Goal: Information Seeking & Learning: Learn about a topic

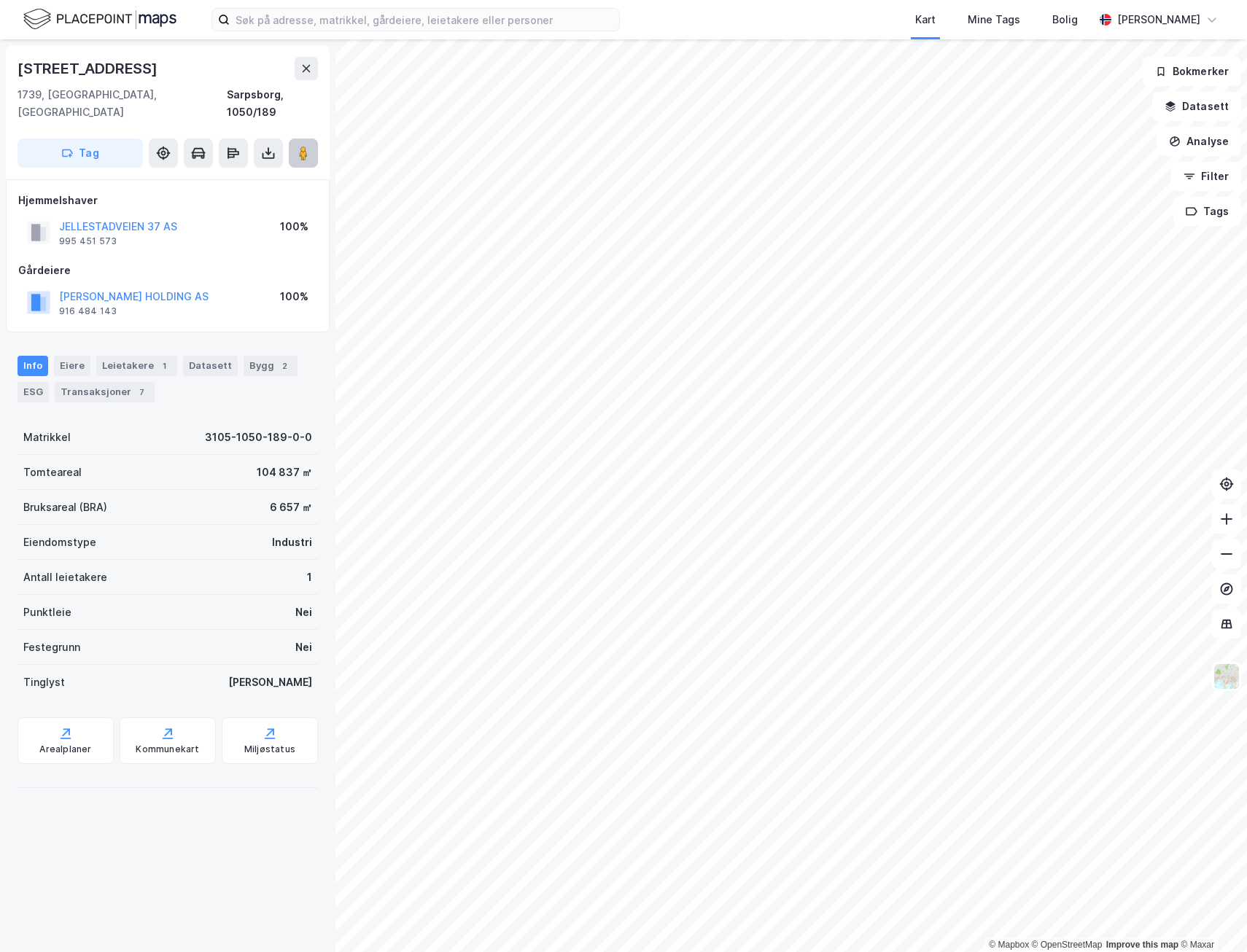
click at [309, 146] on icon at bounding box center [303, 153] width 15 height 15
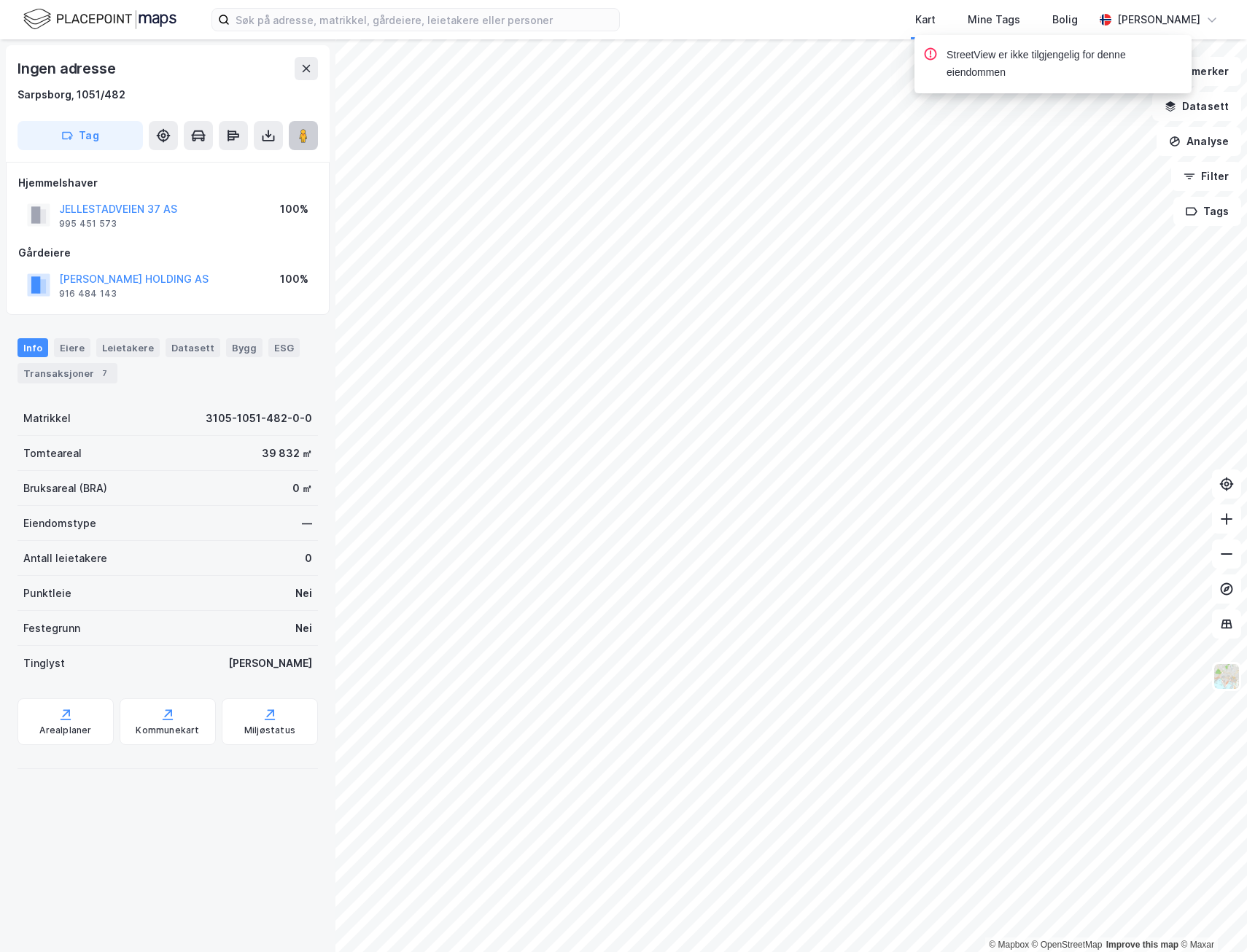
click at [297, 144] on button at bounding box center [303, 136] width 29 height 29
click at [1199, 131] on button "Analyse" at bounding box center [1198, 142] width 84 height 29
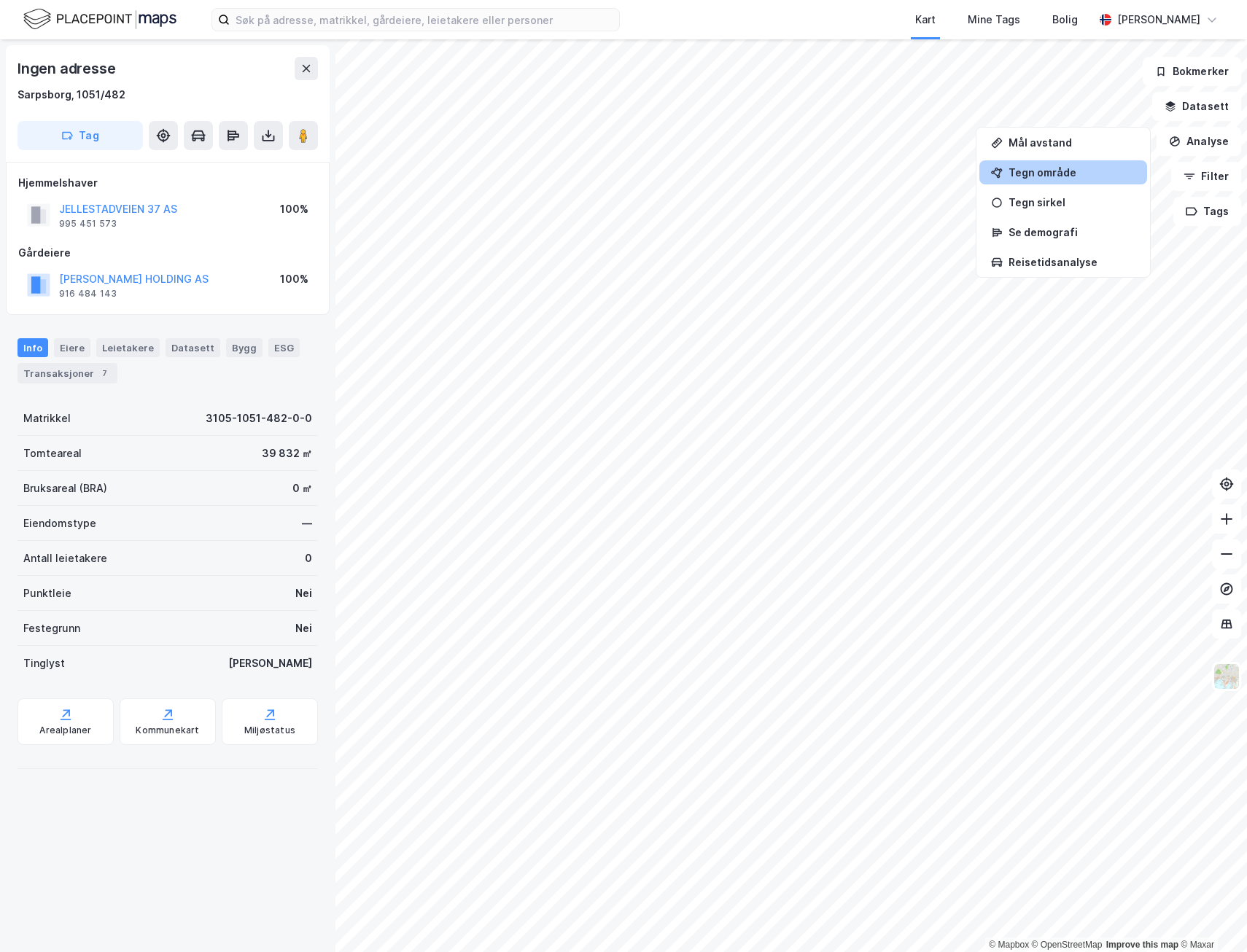
click at [1086, 164] on div "Tegn område" at bounding box center [1063, 172] width 167 height 24
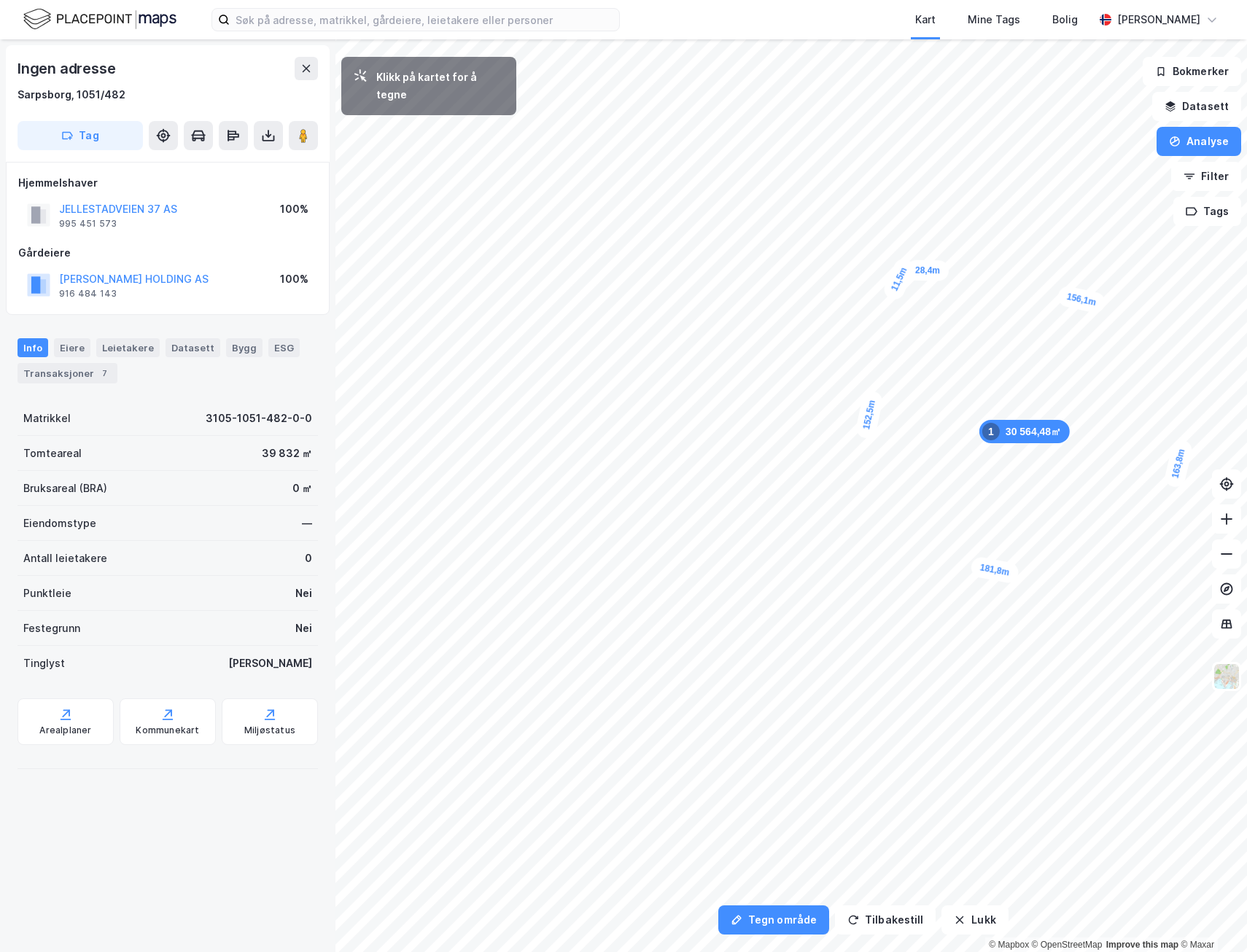
click at [903, 271] on div "11,5m" at bounding box center [899, 280] width 37 height 47
click at [903, 40] on div "30 566,63㎡ 1 152,5m 181,8m 163,8m 156,1m 28,8m 11,3m" at bounding box center [623, 40] width 1247 height 0
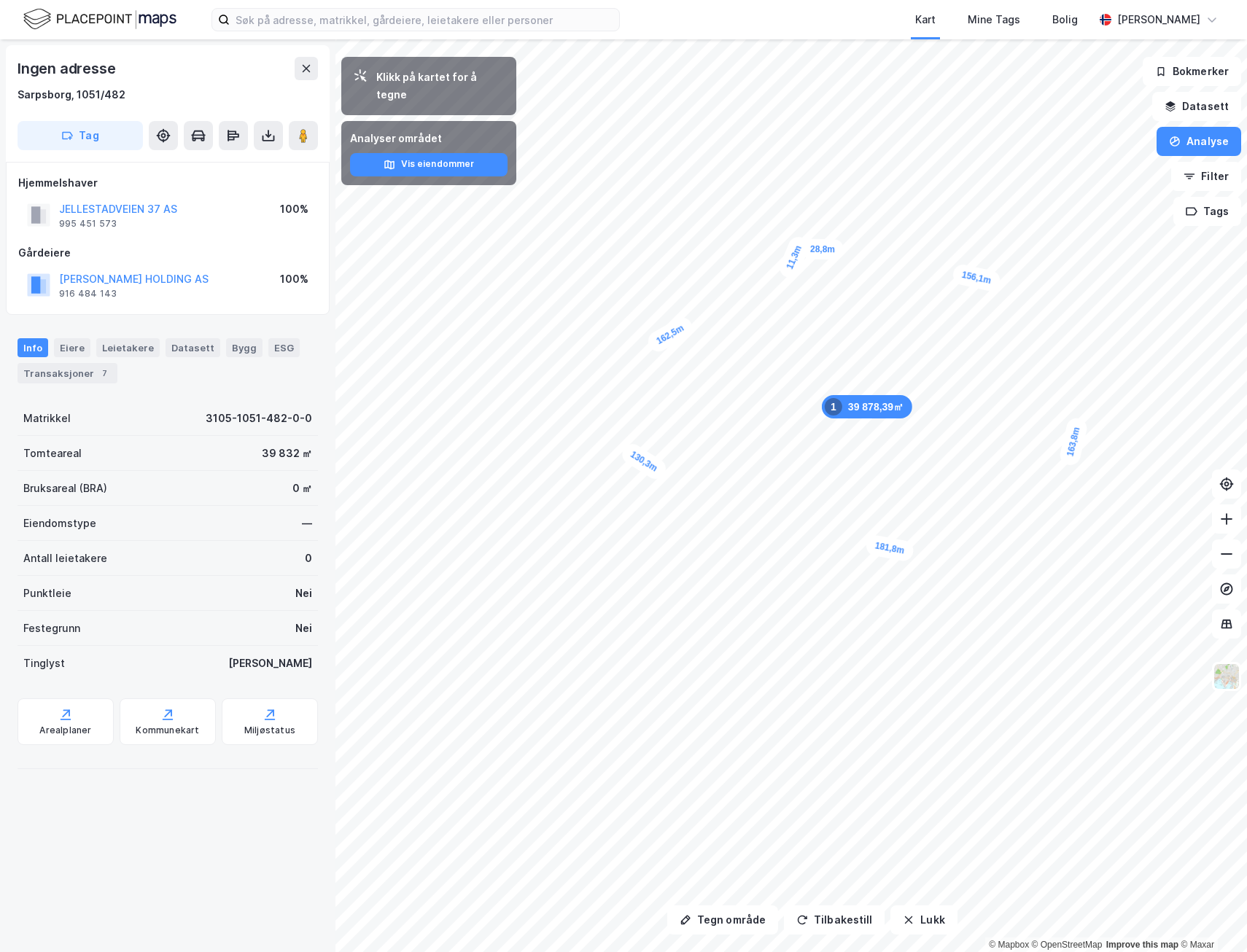
drag, startPoint x: 788, startPoint y: 357, endPoint x: 683, endPoint y: 335, distance: 107.3
click at [683, 335] on div "162,5m" at bounding box center [670, 335] width 51 height 41
drag, startPoint x: 680, startPoint y: 309, endPoint x: 677, endPoint y: 272, distance: 37.1
click at [677, 272] on div "137,7m" at bounding box center [676, 265] width 51 height 34
drag, startPoint x: 784, startPoint y: 232, endPoint x: 780, endPoint y: 217, distance: 15.5
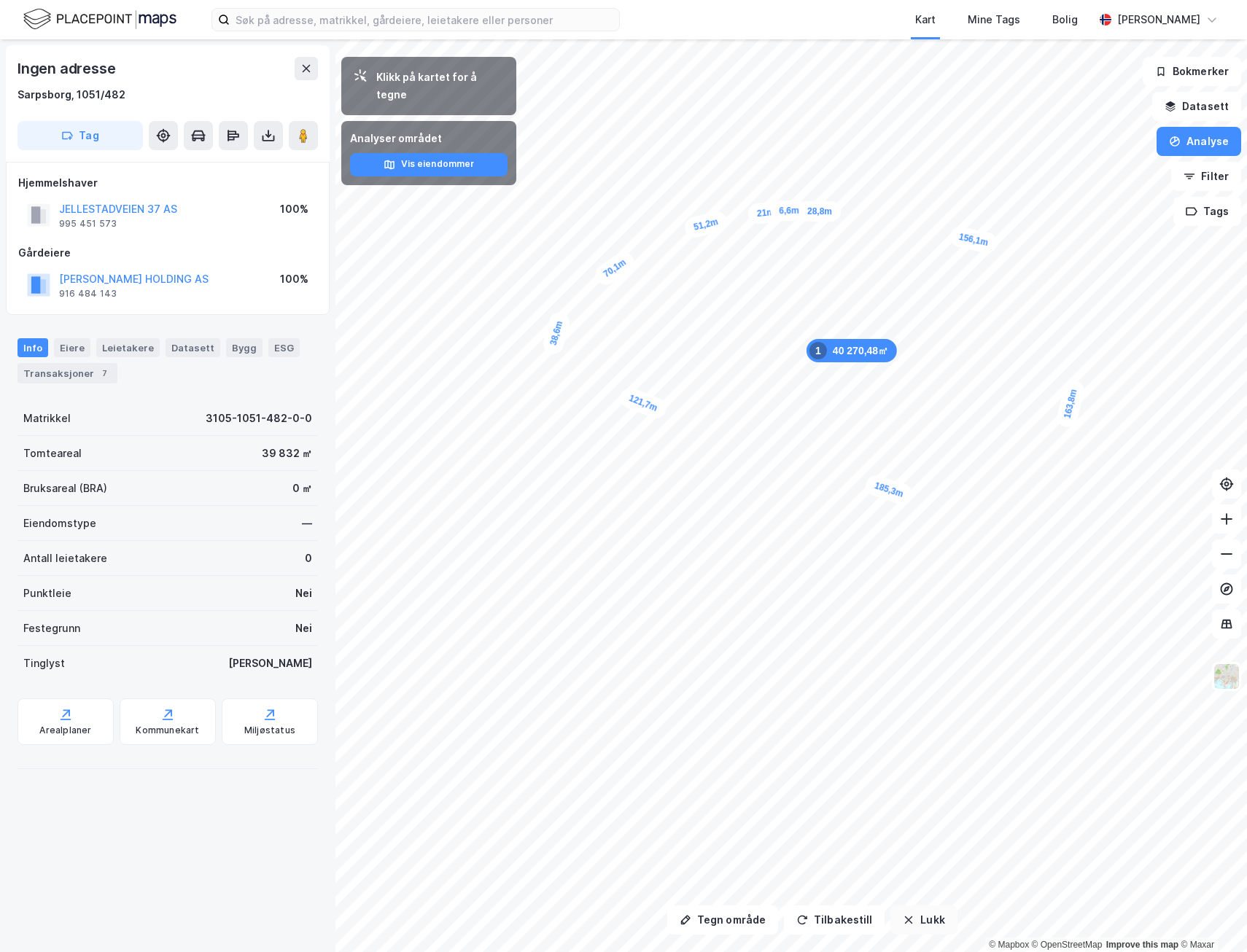
click at [913, 924] on button "Lukk" at bounding box center [923, 920] width 66 height 29
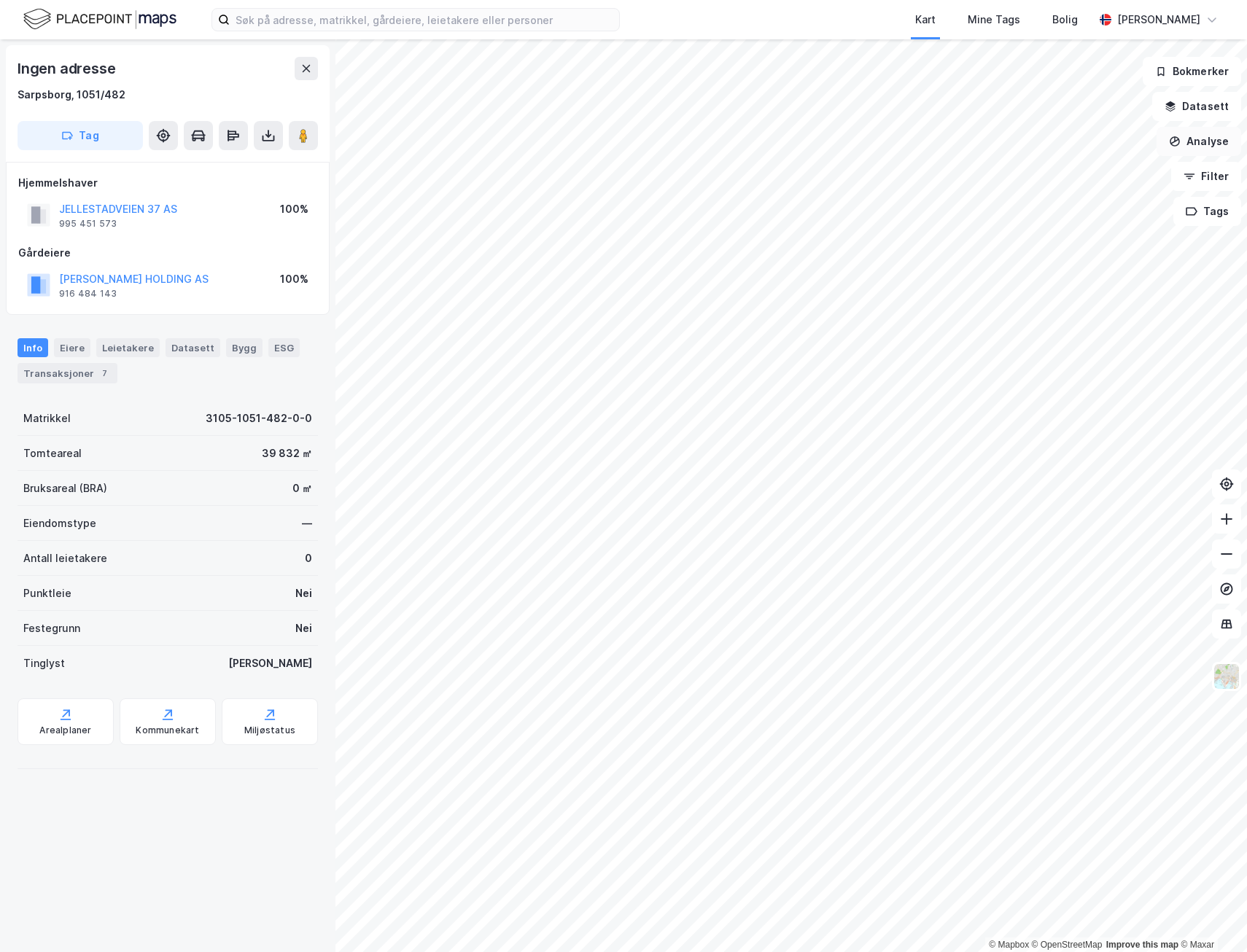
click at [1177, 151] on button "Analyse" at bounding box center [1198, 142] width 84 height 29
click at [1096, 178] on div "Tegn område" at bounding box center [1063, 172] width 167 height 24
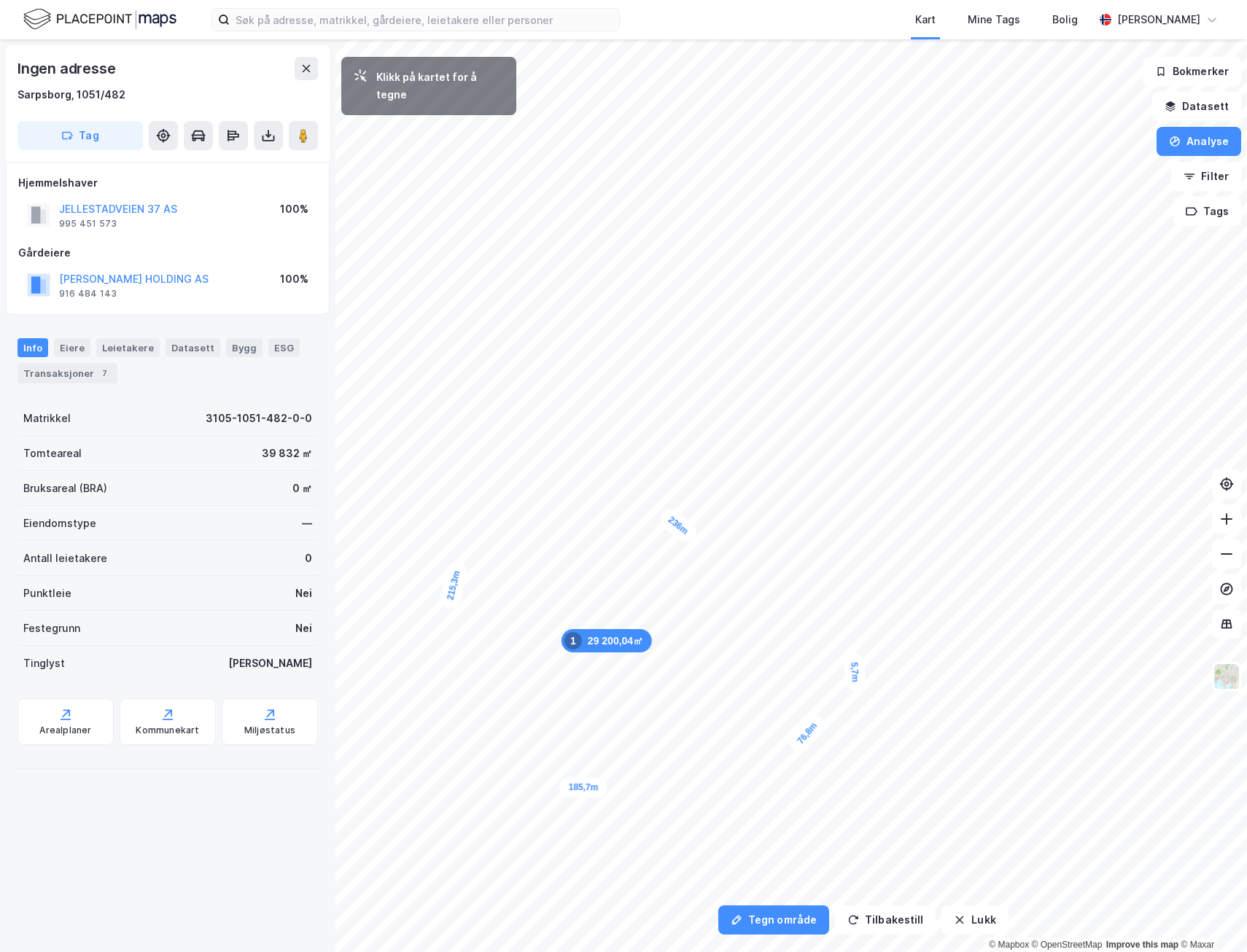
click at [854, 666] on div "5,7m" at bounding box center [854, 672] width 23 height 39
click at [849, 655] on div "5,6m" at bounding box center [851, 661] width 36 height 43
click at [564, 258] on div "9,1m" at bounding box center [571, 262] width 43 height 37
click at [531, 392] on div "16m" at bounding box center [517, 389] width 39 height 27
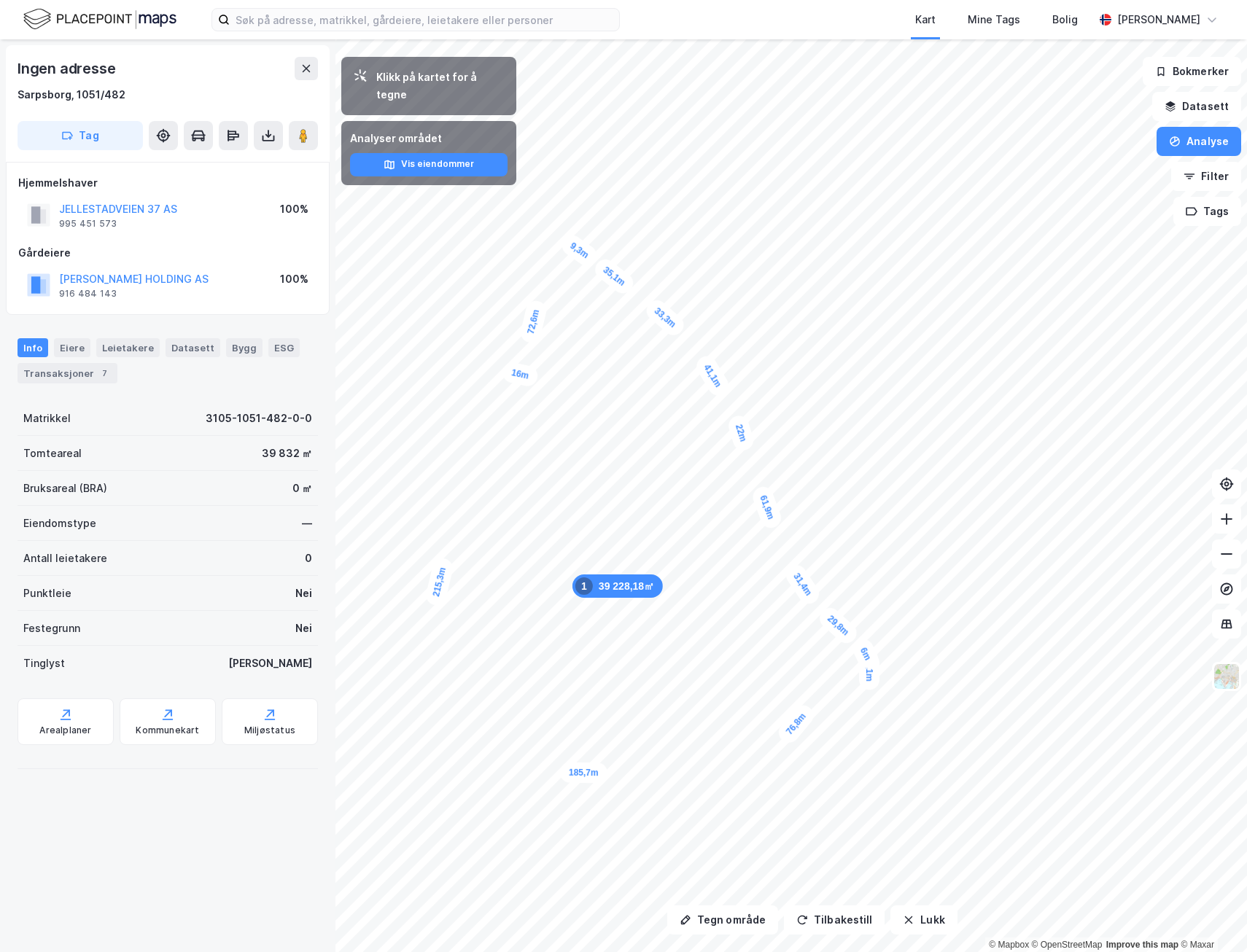
click at [92, 10] on img at bounding box center [100, 19] width 153 height 26
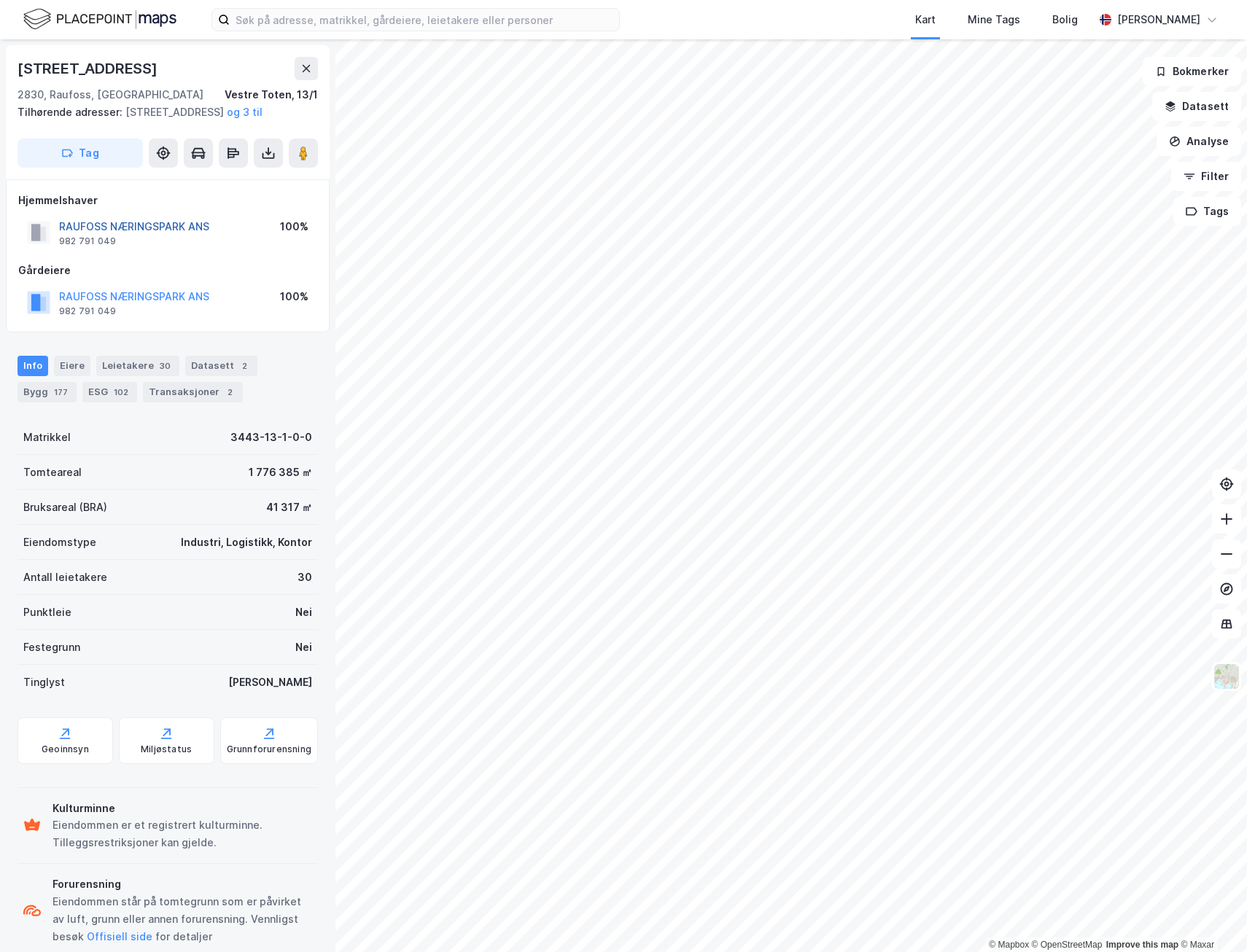
click at [0, 0] on button "RAUFOSS NÆRINGSPARK ANS" at bounding box center [0, 0] width 0 height 0
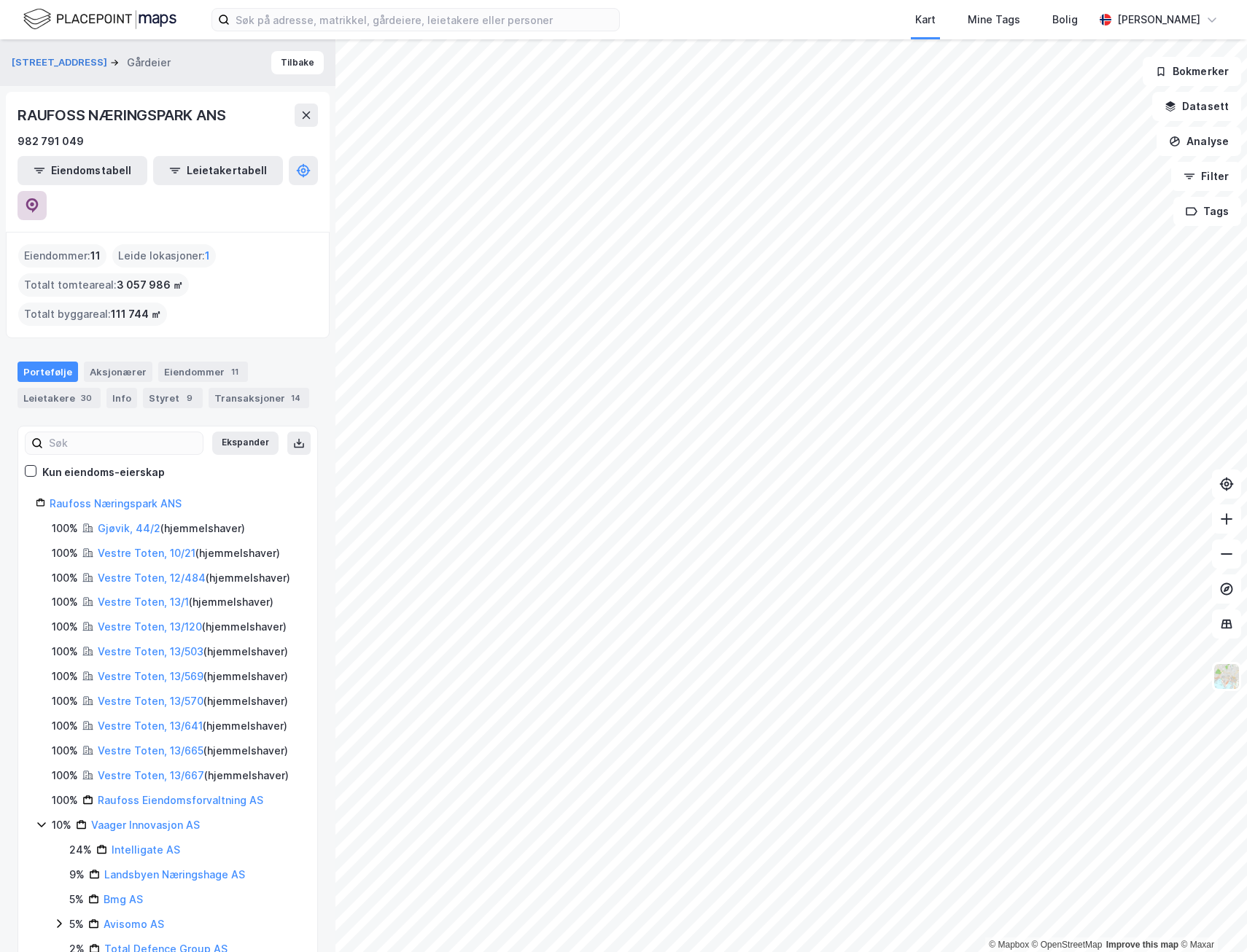
click at [39, 198] on icon at bounding box center [32, 206] width 12 height 15
click at [296, 59] on button "Tilbake" at bounding box center [297, 63] width 53 height 23
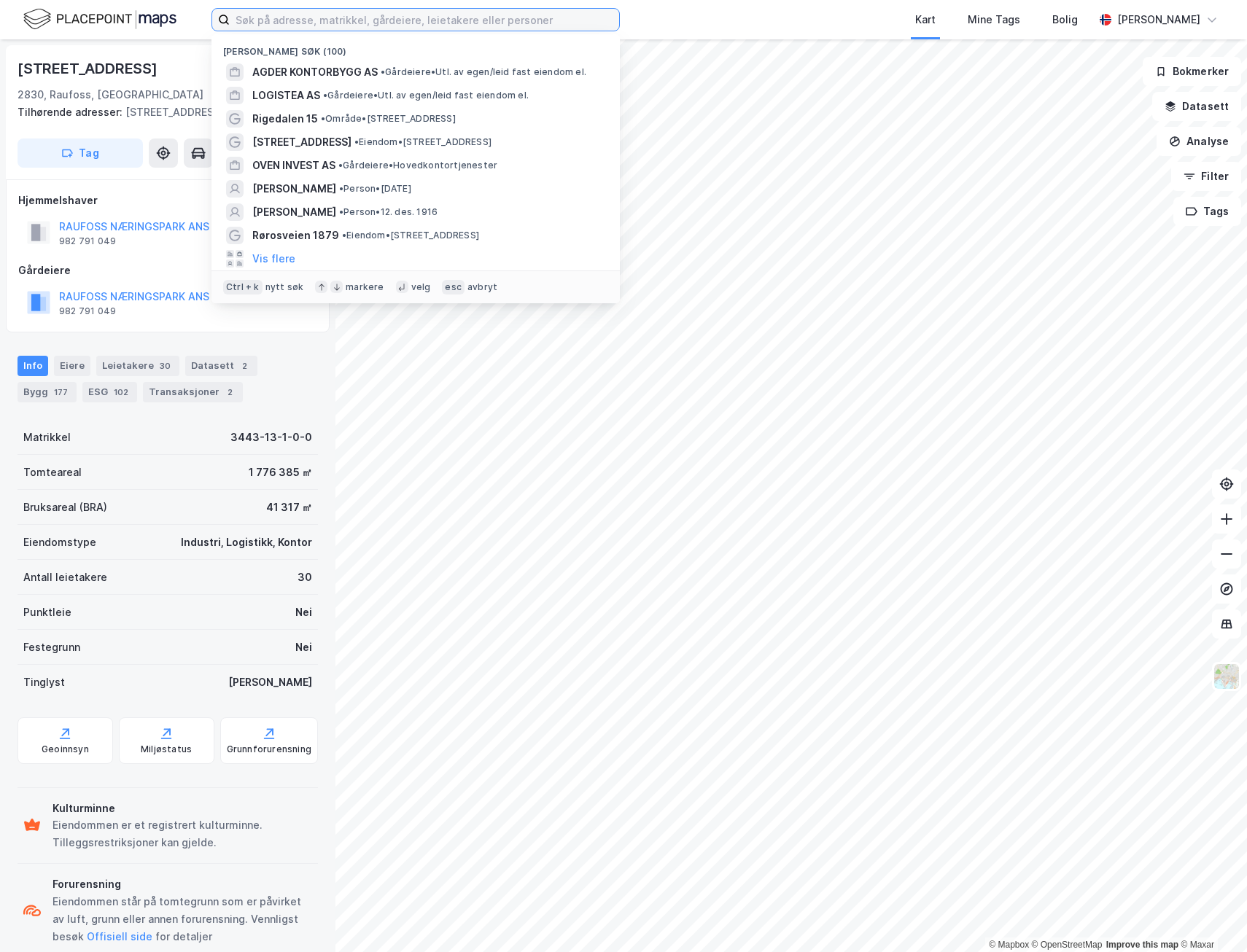
click at [270, 19] on input at bounding box center [424, 20] width 389 height 22
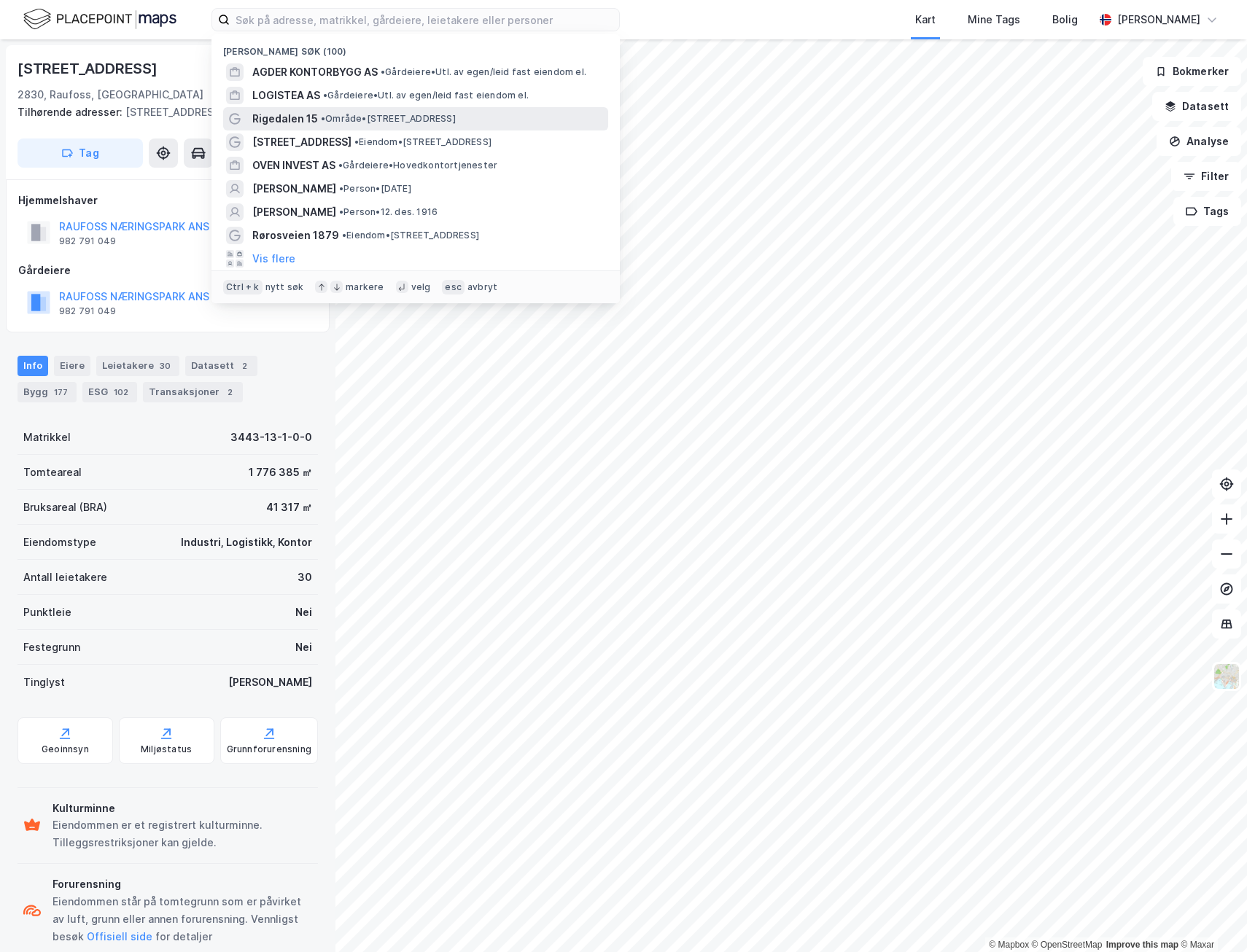
click at [299, 120] on span "Rigedalen 15" at bounding box center [285, 119] width 65 height 18
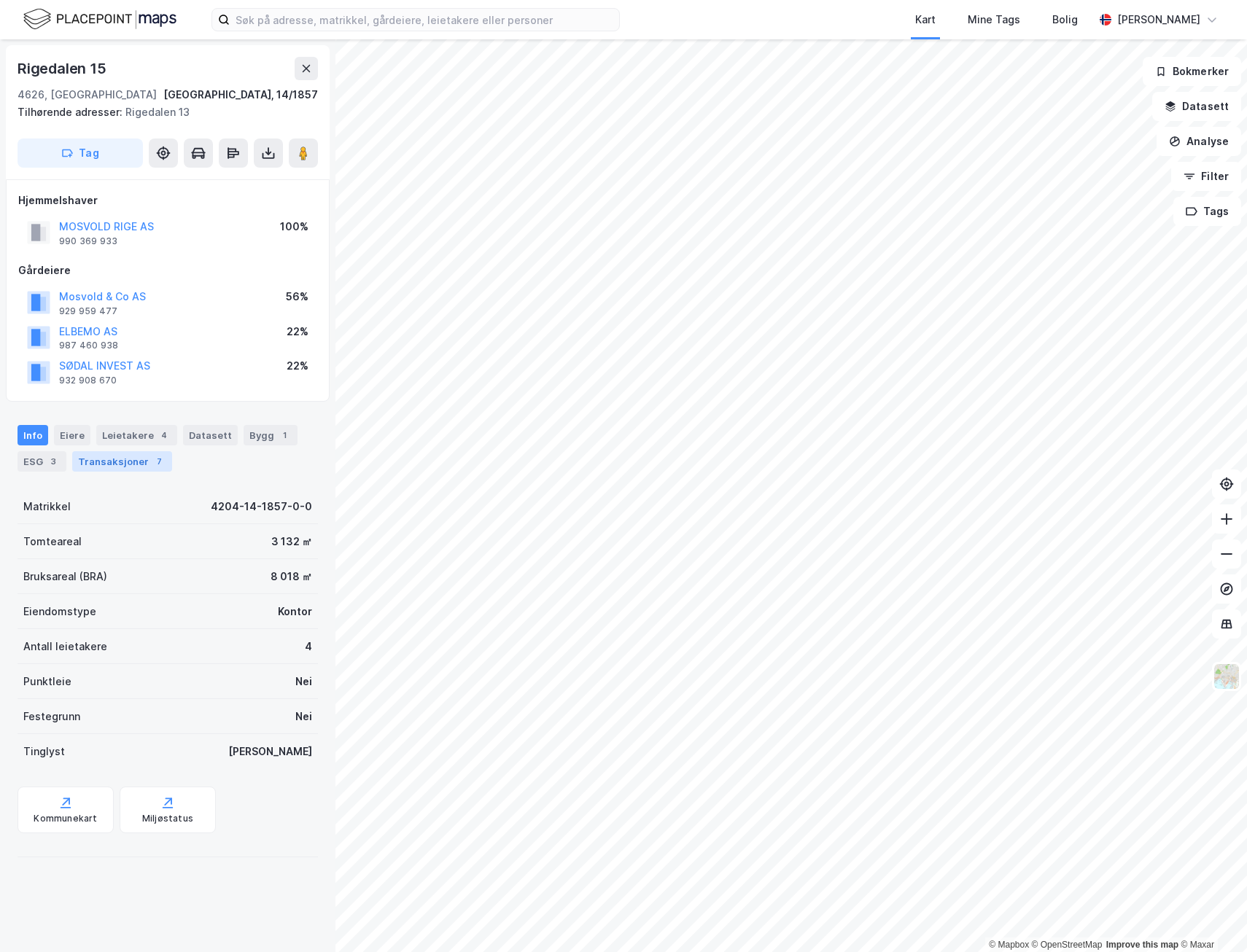
click at [142, 461] on div "Transaksjoner 7" at bounding box center [122, 462] width 100 height 21
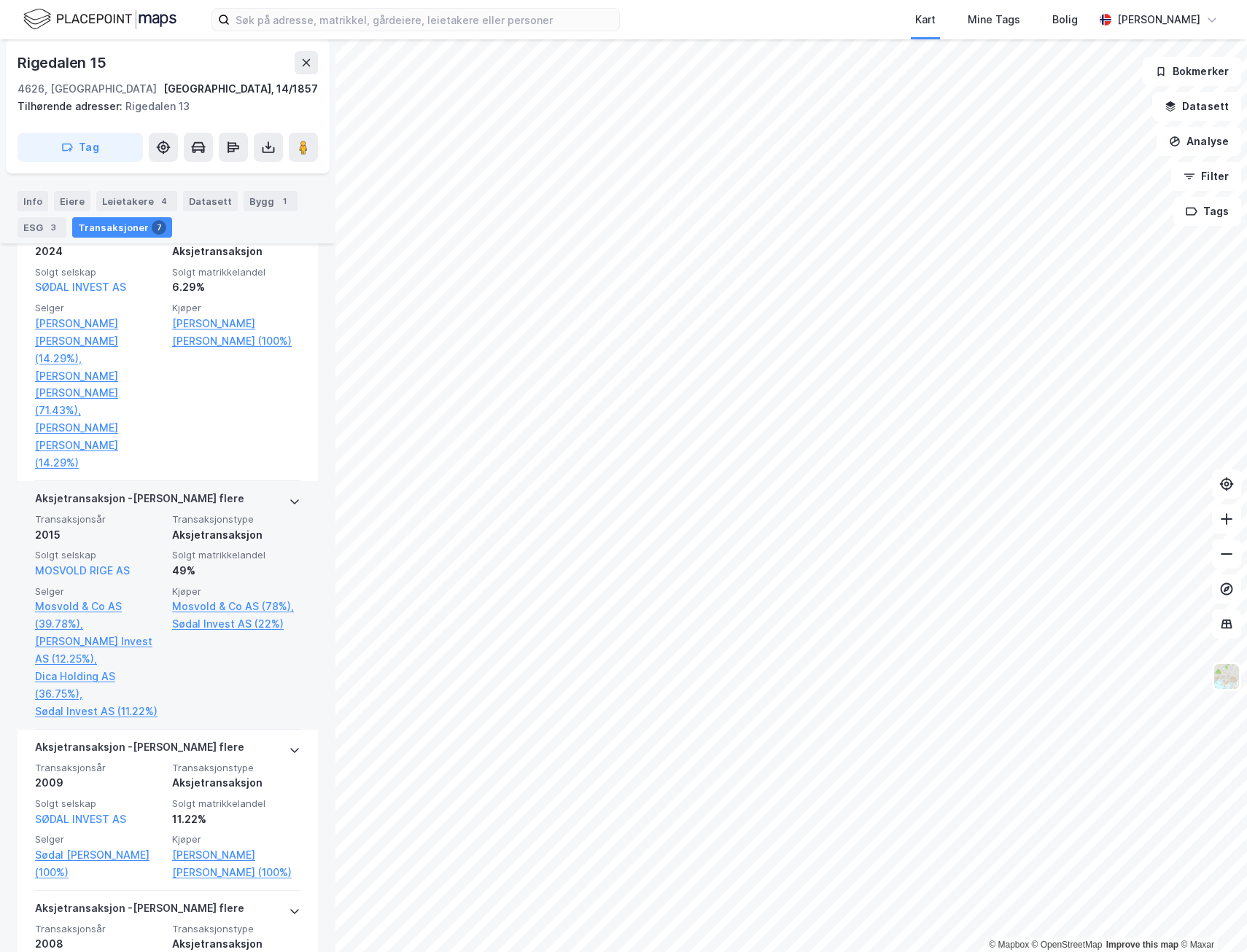
scroll to position [255, 0]
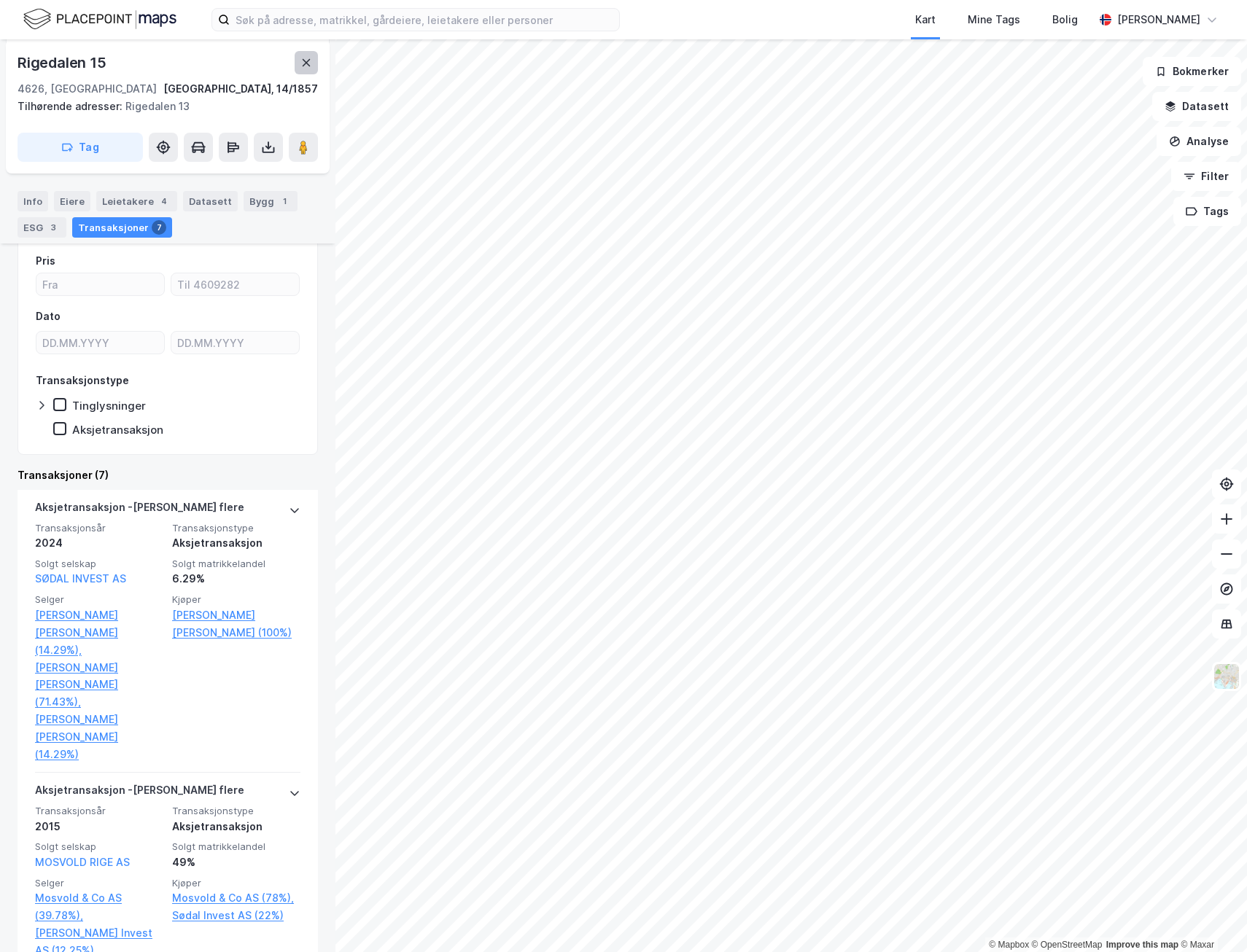
click at [302, 60] on icon at bounding box center [306, 62] width 12 height 12
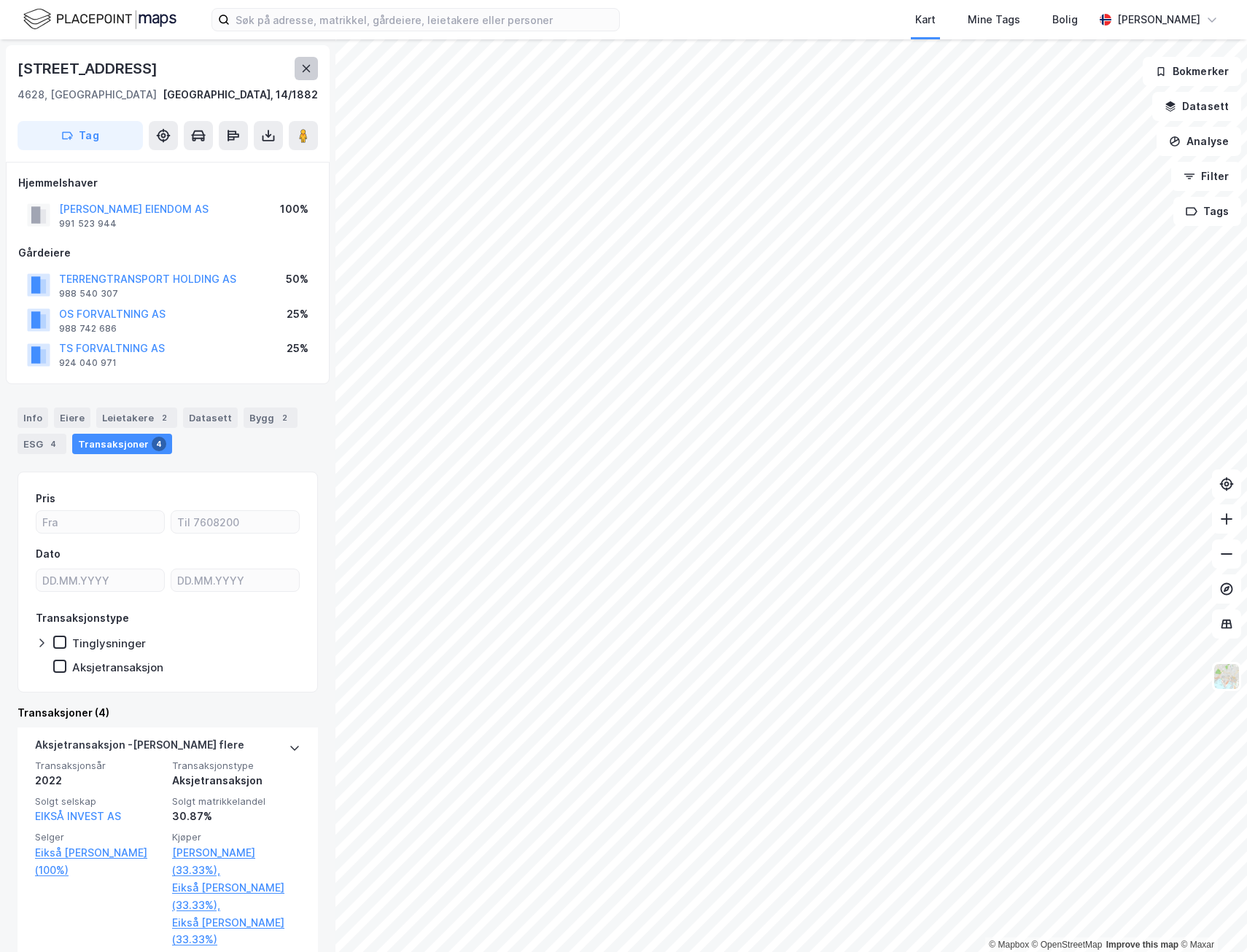
click at [298, 66] on button at bounding box center [306, 68] width 23 height 23
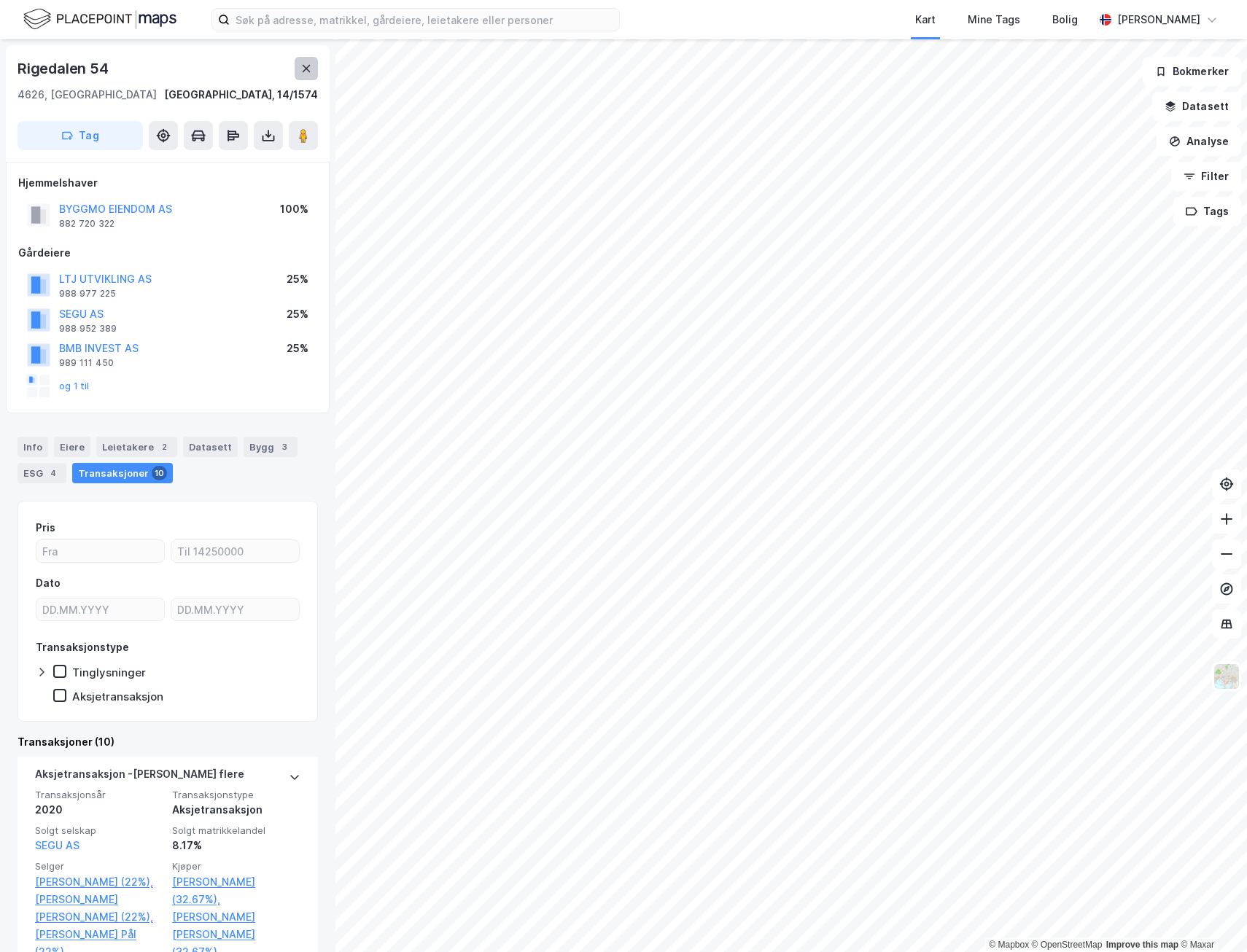
click at [300, 69] on icon at bounding box center [306, 68] width 12 height 12
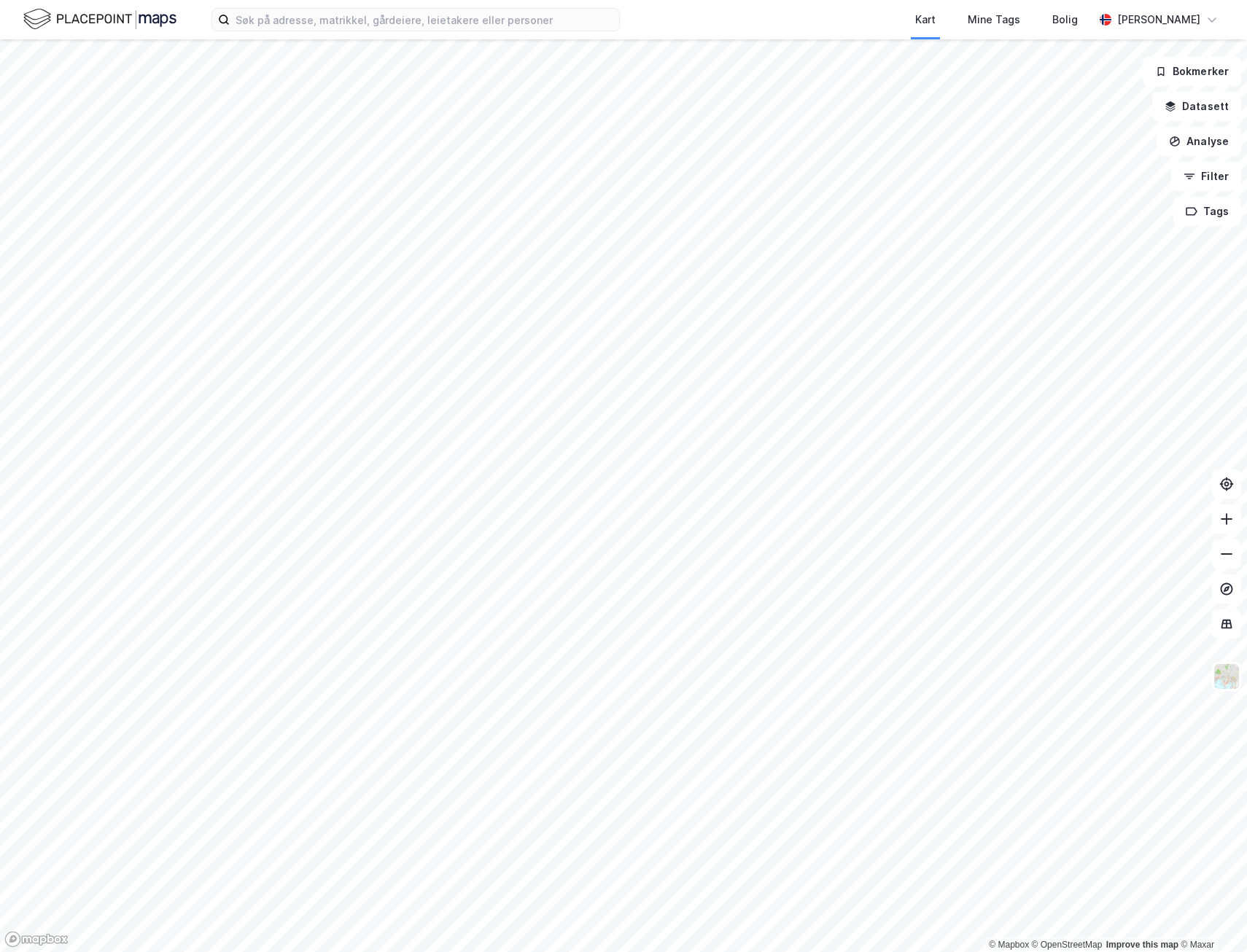
click at [0, 462] on html "Kart Mine Tags [PERSON_NAME] [PERSON_NAME] © Mapbox © OpenStreetMap Improve thi…" at bounding box center [623, 476] width 1247 height 952
